Goal: Information Seeking & Learning: Find specific page/section

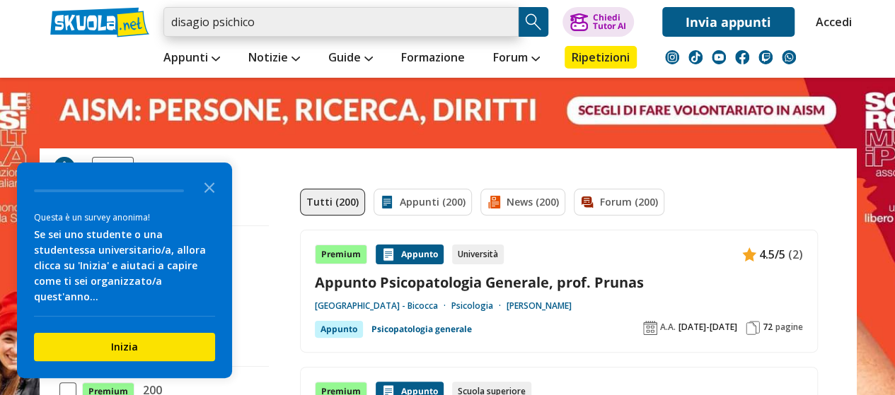
click at [371, 16] on input "disagio psichico" at bounding box center [340, 22] width 355 height 30
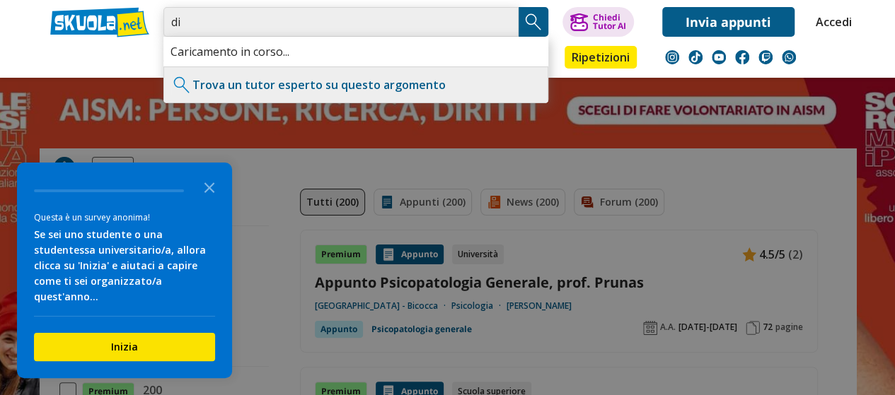
type input "d"
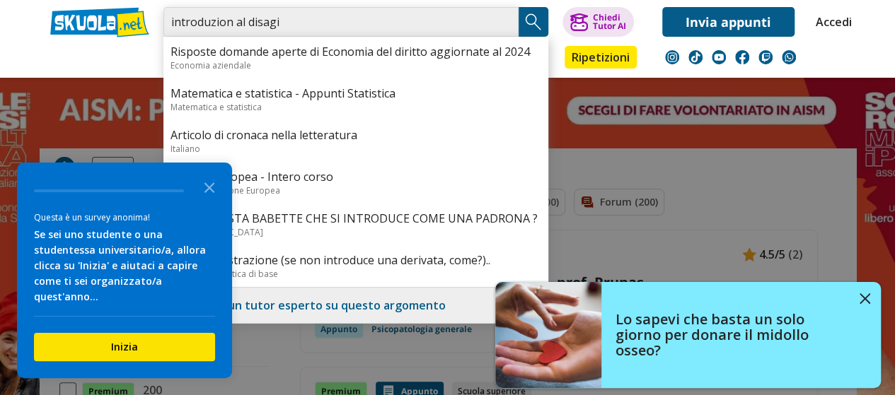
click at [231, 25] on input "introduzion al disagi" at bounding box center [340, 22] width 355 height 30
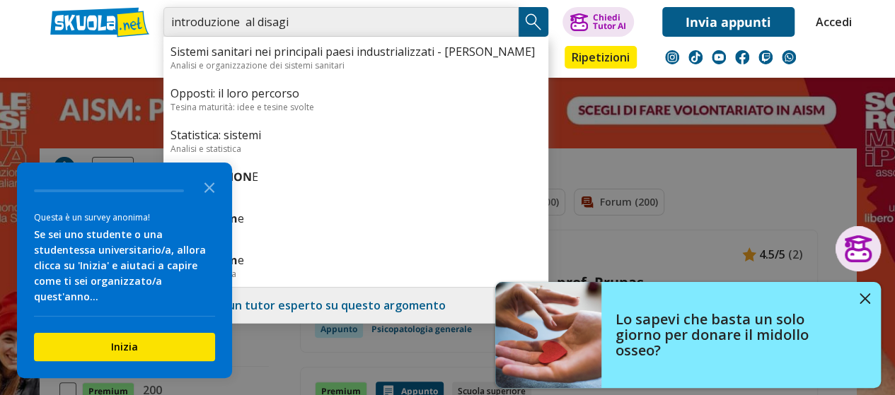
click at [288, 22] on input "introduzione al disagi" at bounding box center [340, 22] width 355 height 30
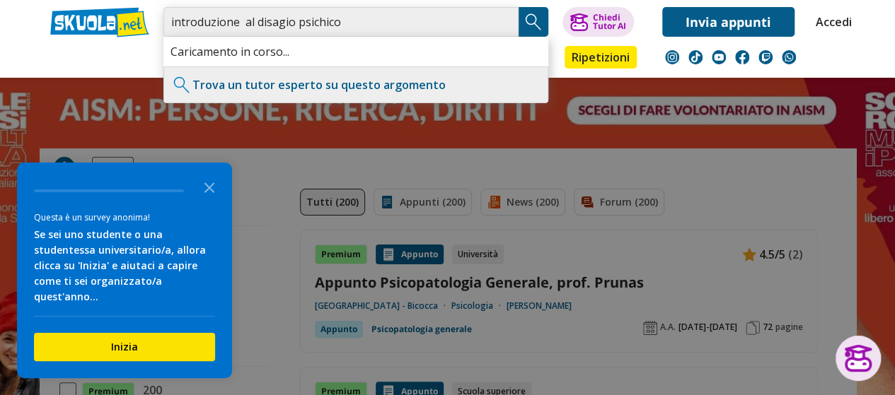
type input "introduzione al disagio psichico"
